Goal: Task Accomplishment & Management: Manage account settings

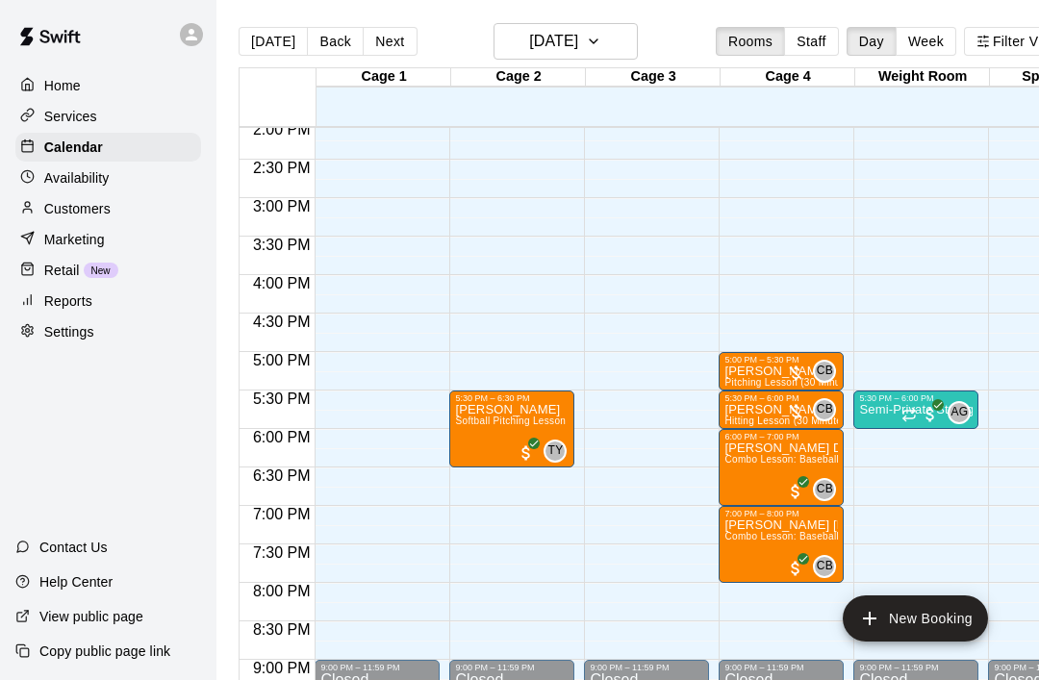
scroll to position [1083, 0]
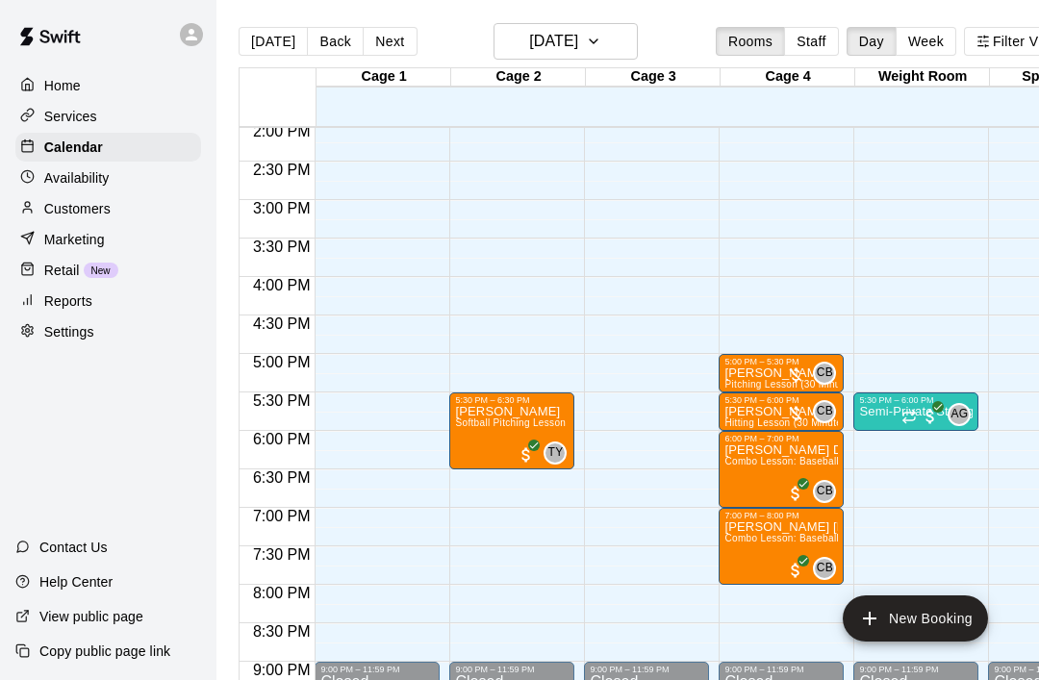
click at [387, 49] on button "Next" at bounding box center [390, 41] width 54 height 29
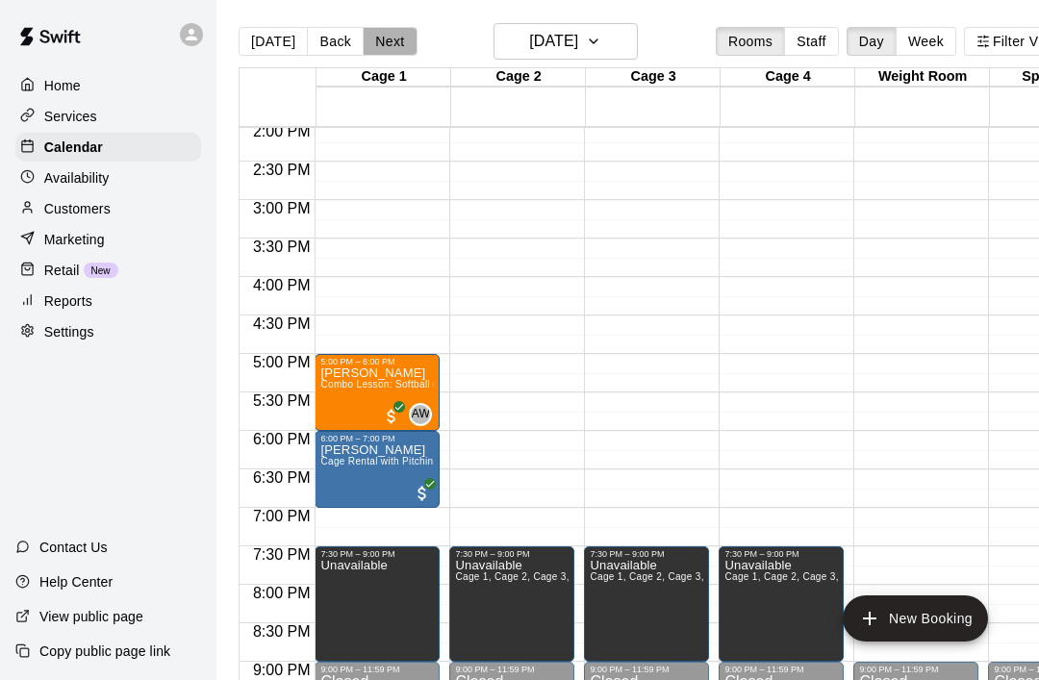
click at [395, 49] on button "Next" at bounding box center [390, 41] width 54 height 29
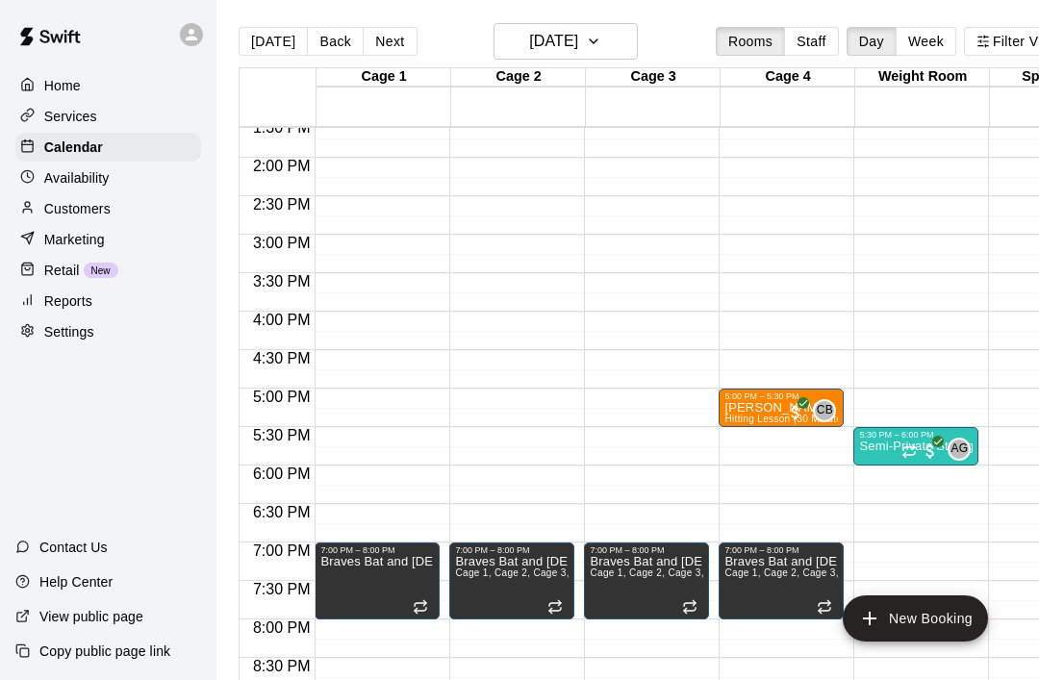
scroll to position [1049, 0]
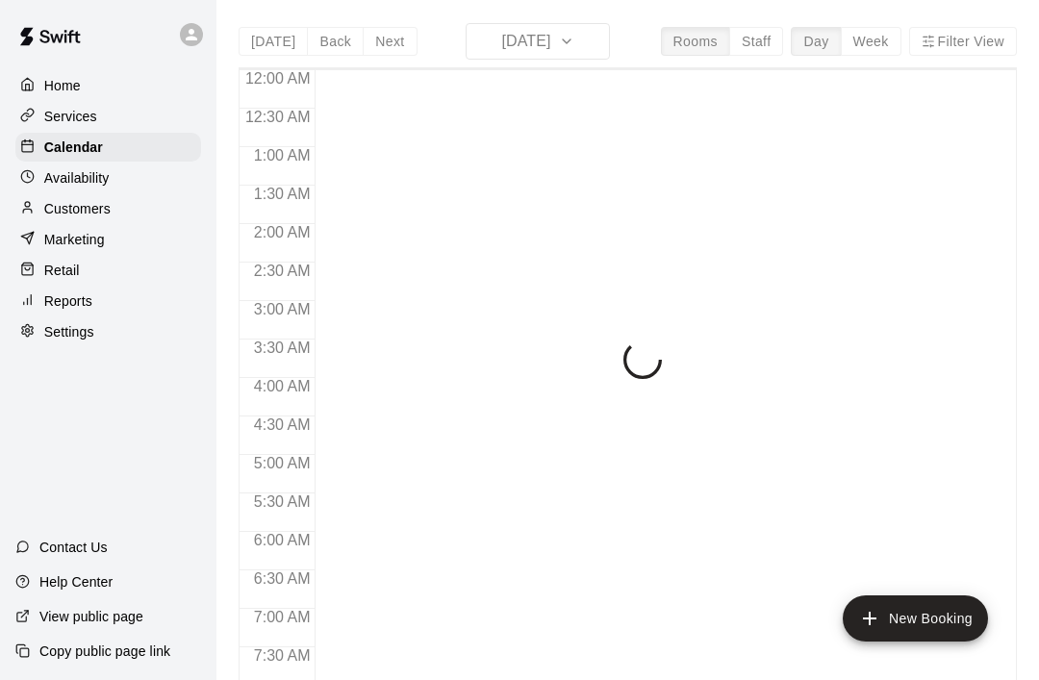
scroll to position [898, 0]
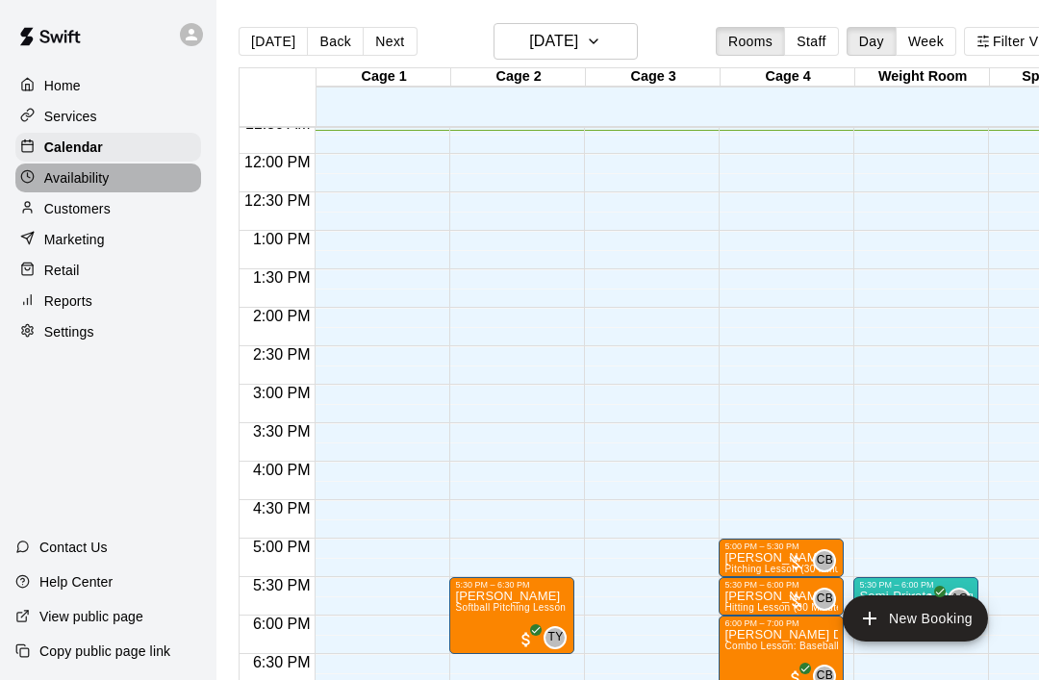
click at [122, 180] on div "Availability" at bounding box center [108, 178] width 186 height 29
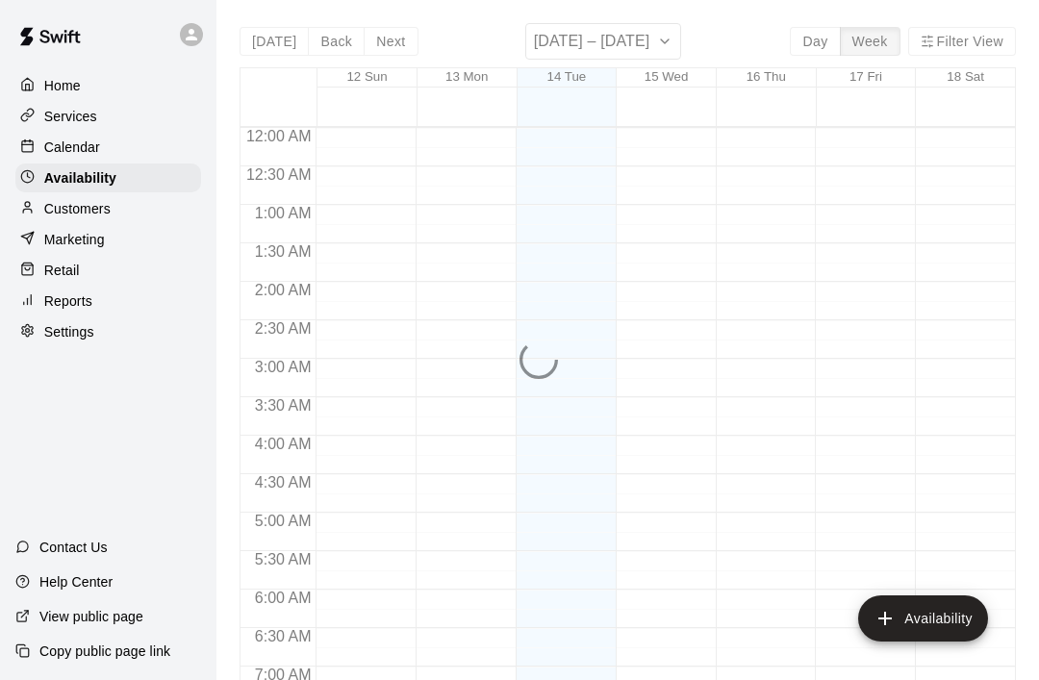
scroll to position [914, 0]
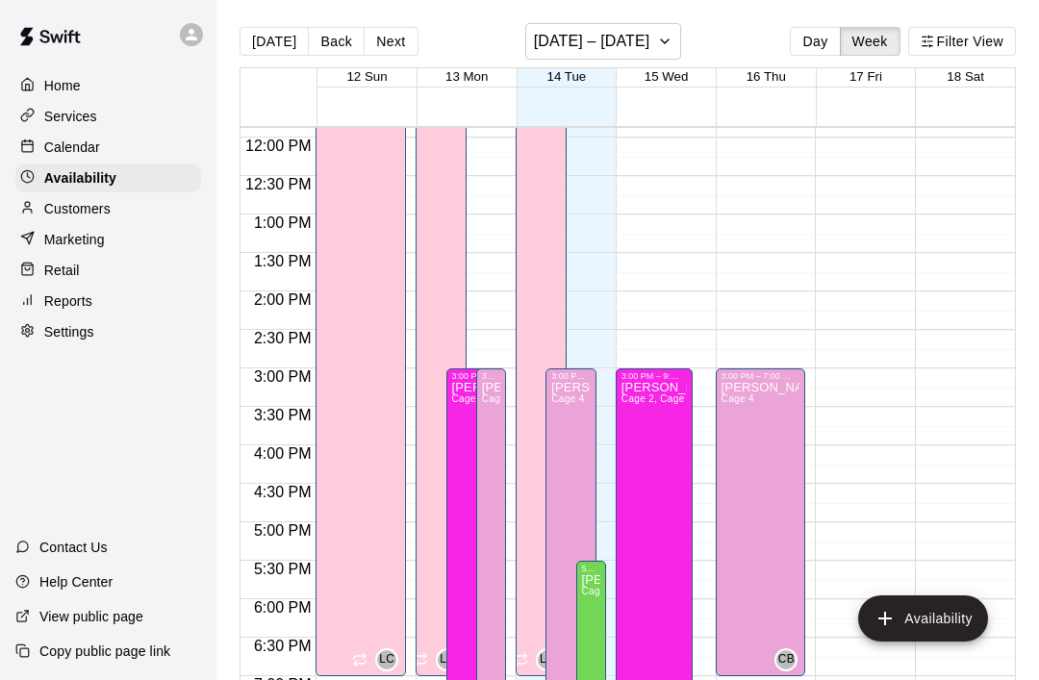
click at [575, 411] on icon "edit" at bounding box center [571, 403] width 23 height 23
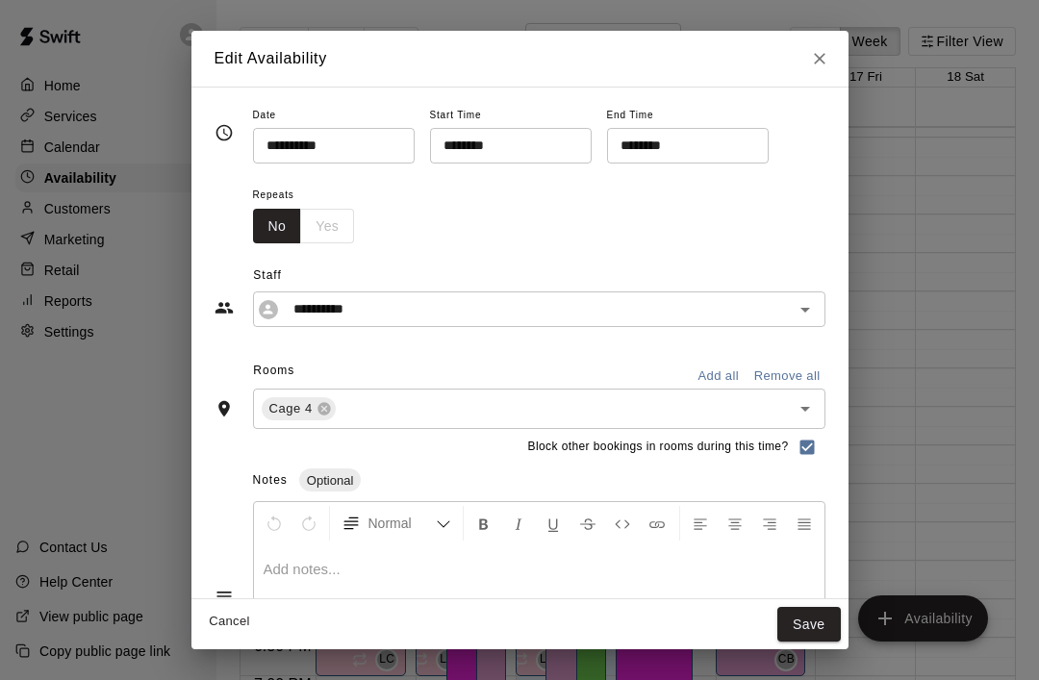
click at [438, 145] on input "********" at bounding box center [504, 146] width 148 height 36
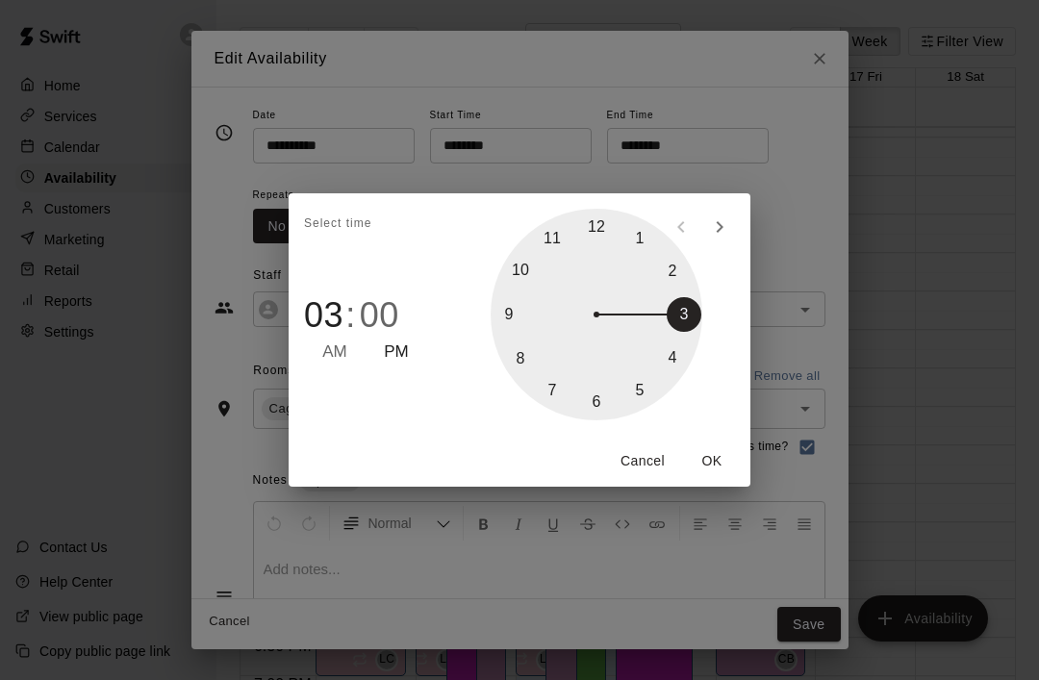
click at [671, 357] on div at bounding box center [597, 315] width 212 height 212
type input "********"
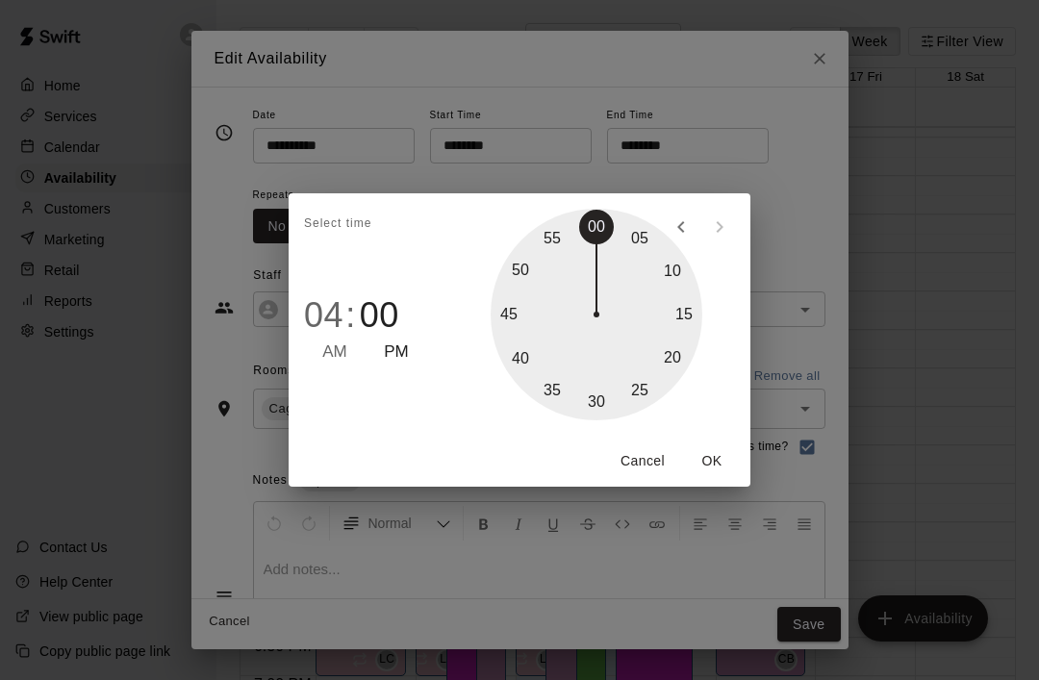
click at [709, 452] on button "OK" at bounding box center [712, 462] width 62 height 36
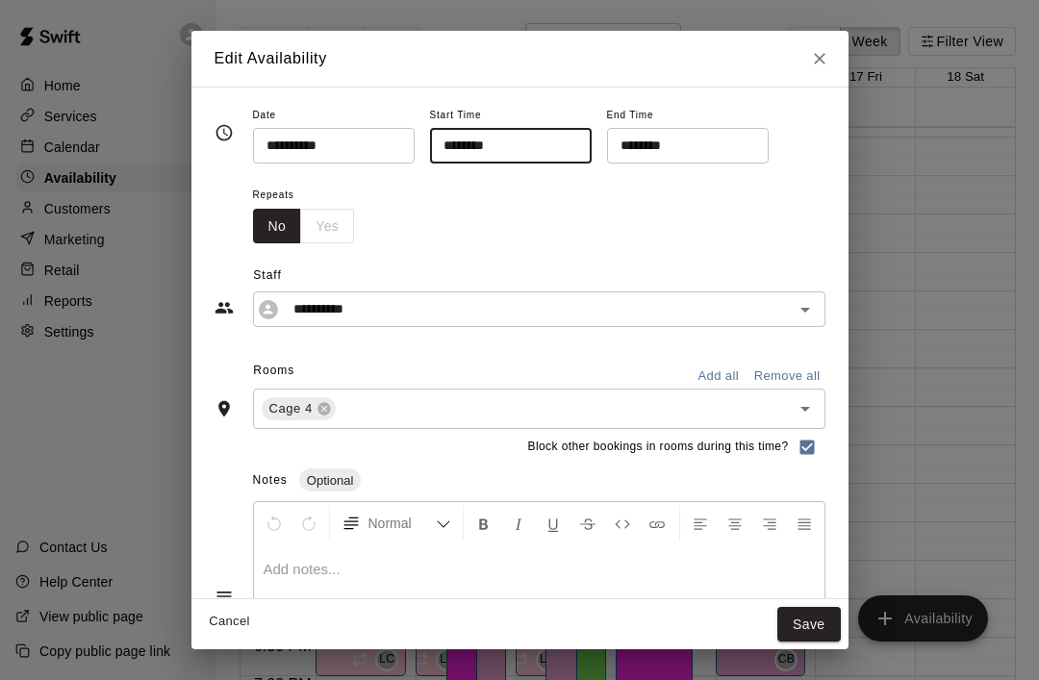
click at [823, 617] on button "Save" at bounding box center [810, 625] width 64 height 36
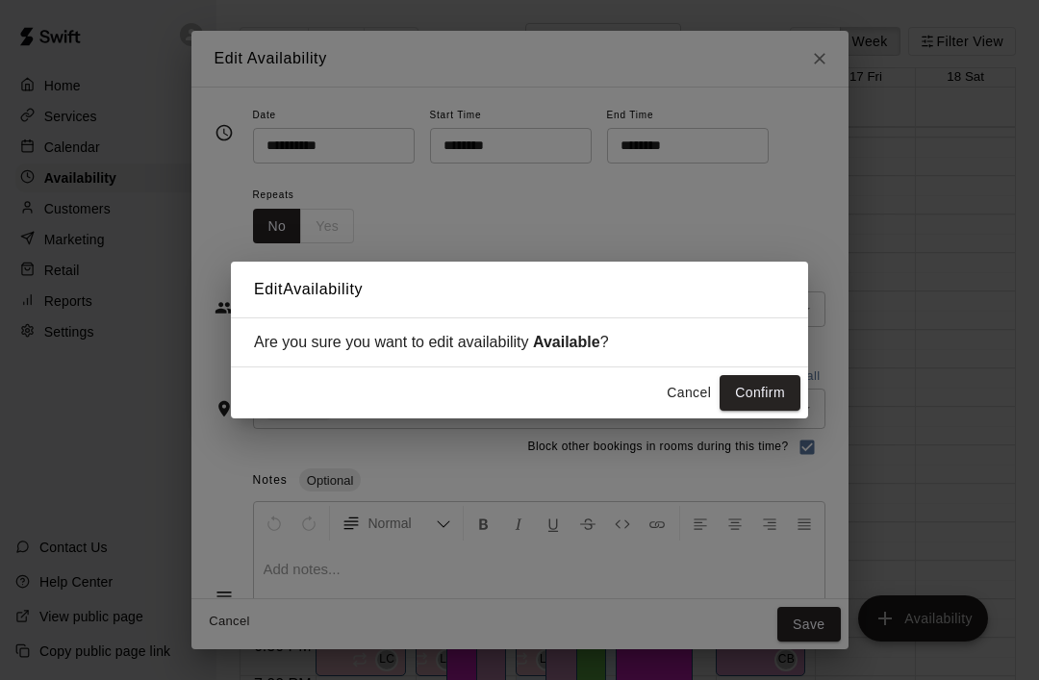
click at [778, 398] on button "Confirm" at bounding box center [760, 393] width 81 height 36
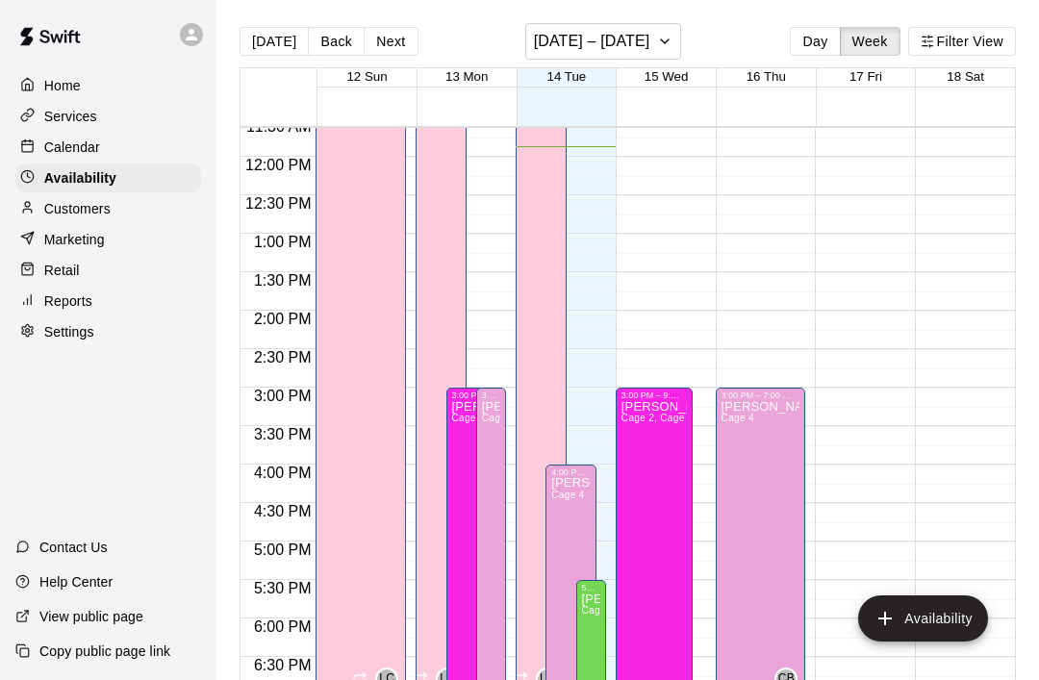
scroll to position [891, 0]
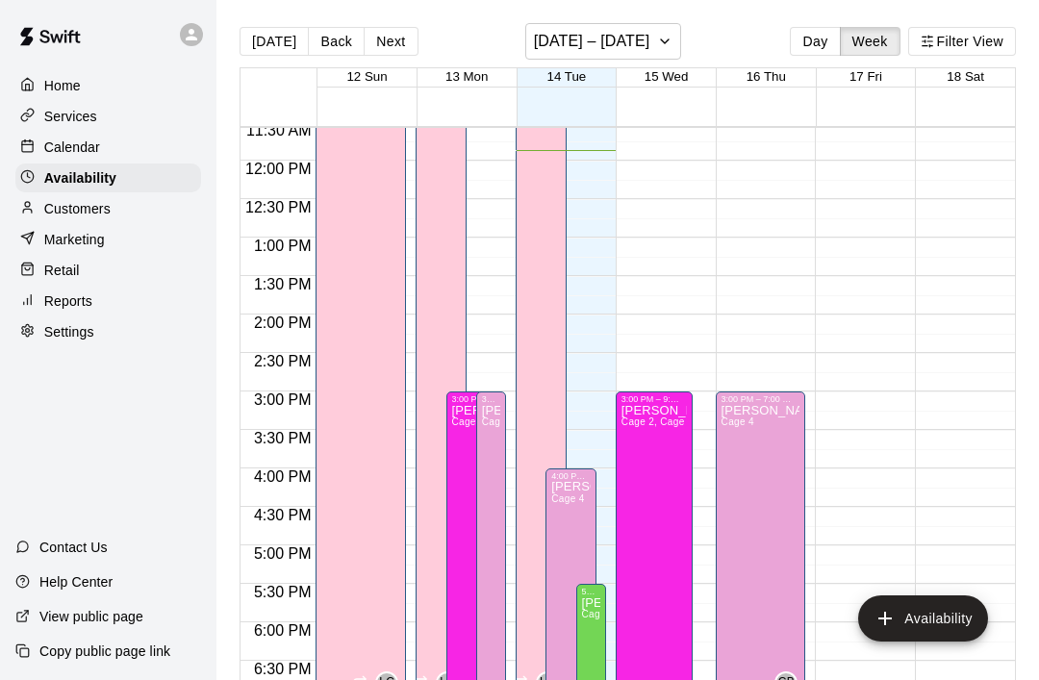
click at [100, 150] on div "Calendar" at bounding box center [108, 147] width 186 height 29
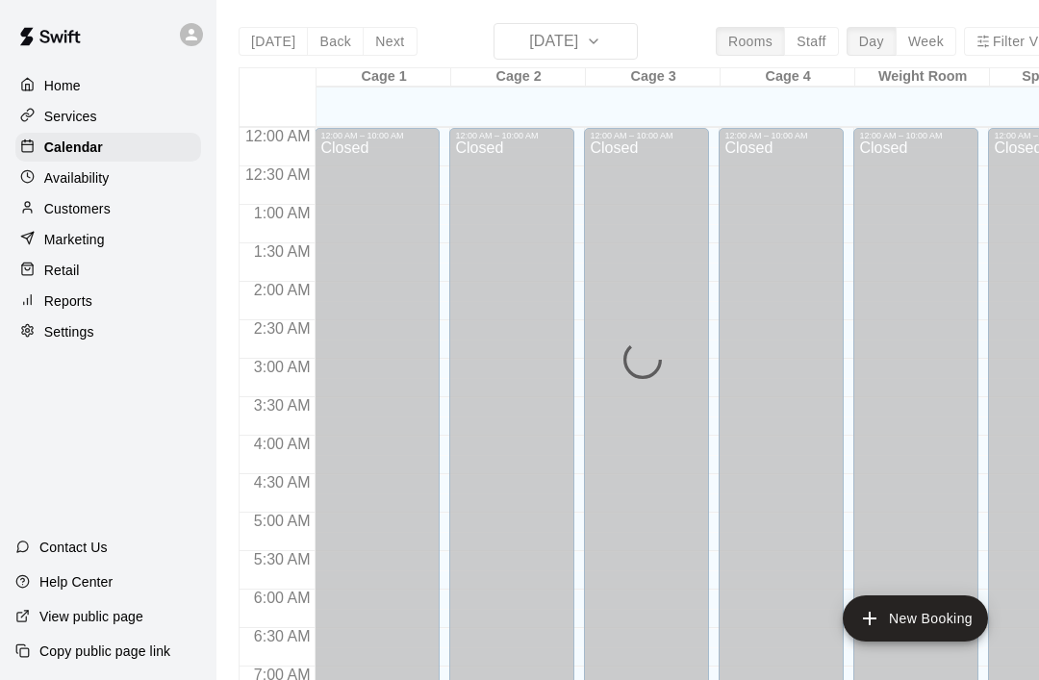
scroll to position [914, 0]
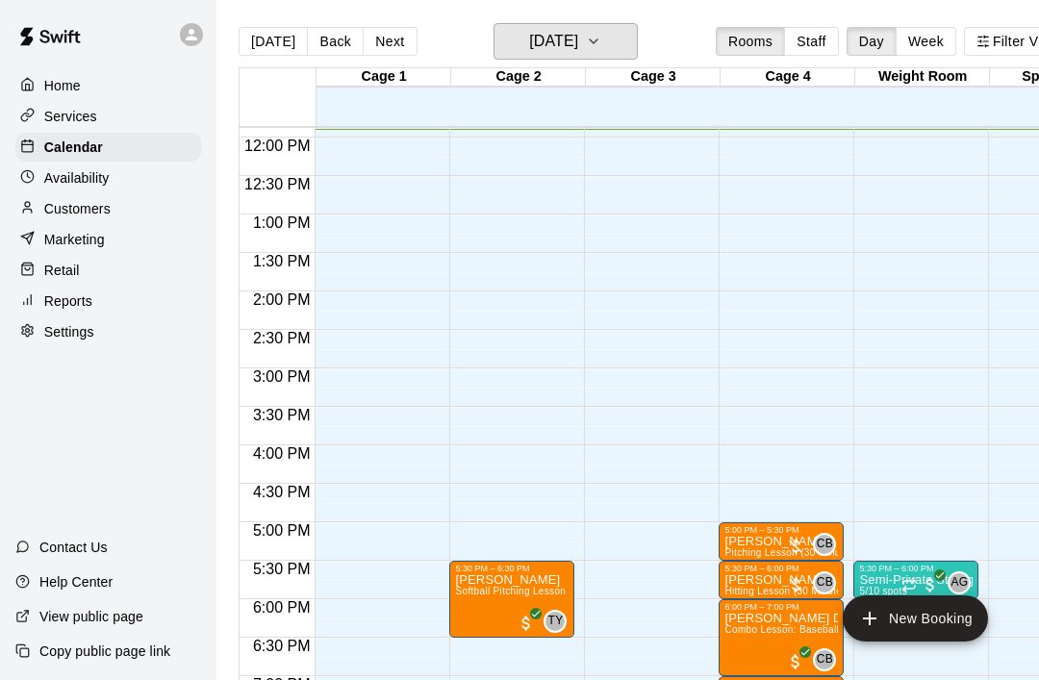
click at [601, 43] on icon "button" at bounding box center [593, 41] width 15 height 23
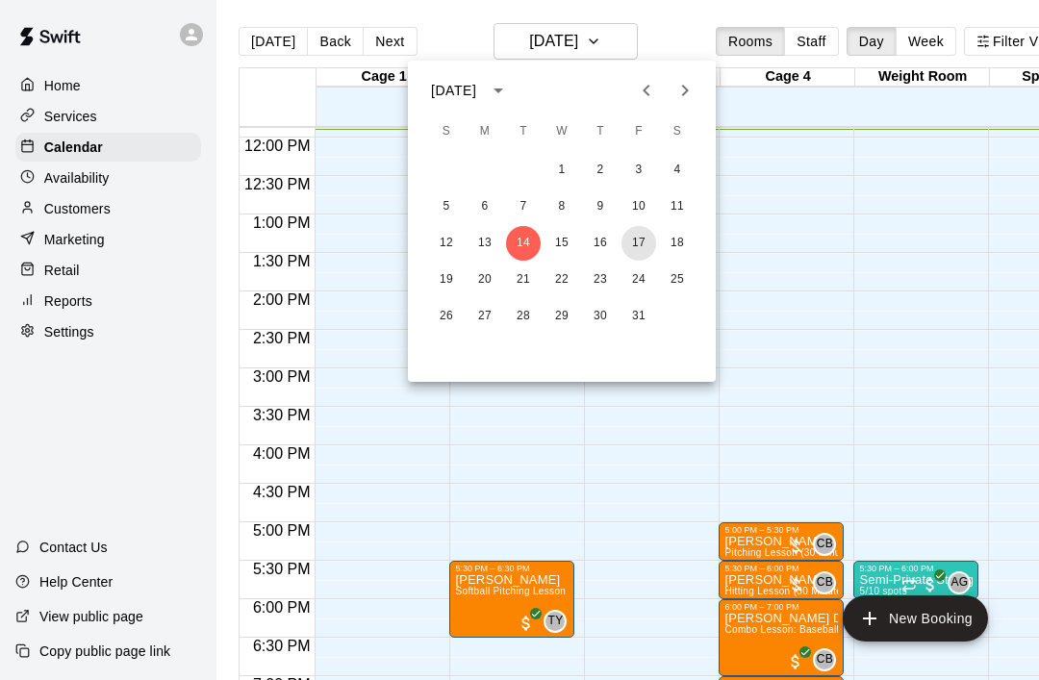
click at [645, 235] on button "17" at bounding box center [639, 243] width 35 height 35
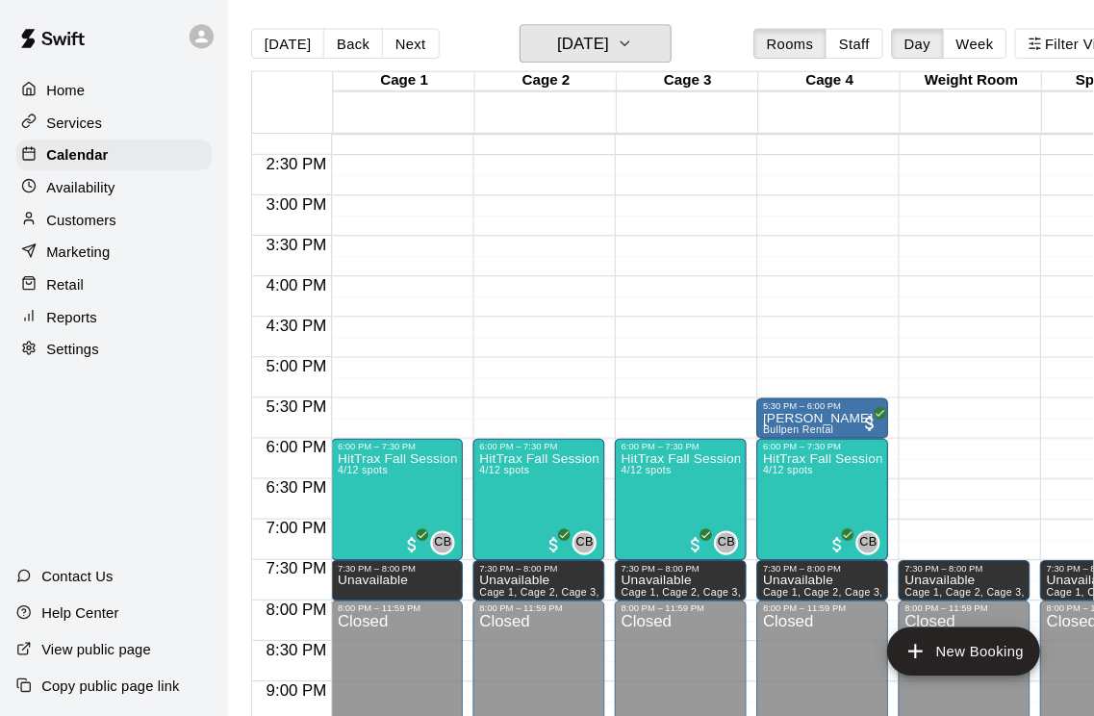
scroll to position [1099, 0]
